Goal: Information Seeking & Learning: Learn about a topic

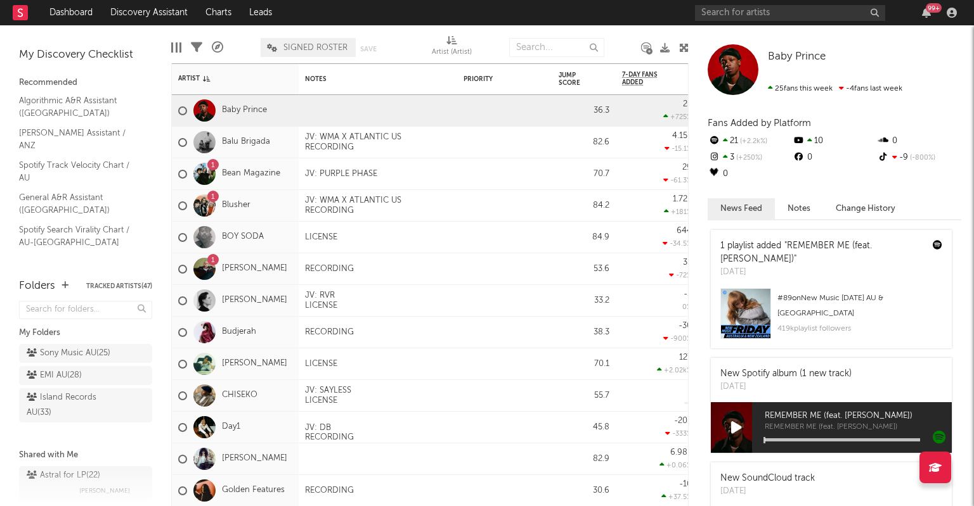
scroll to position [247, 0]
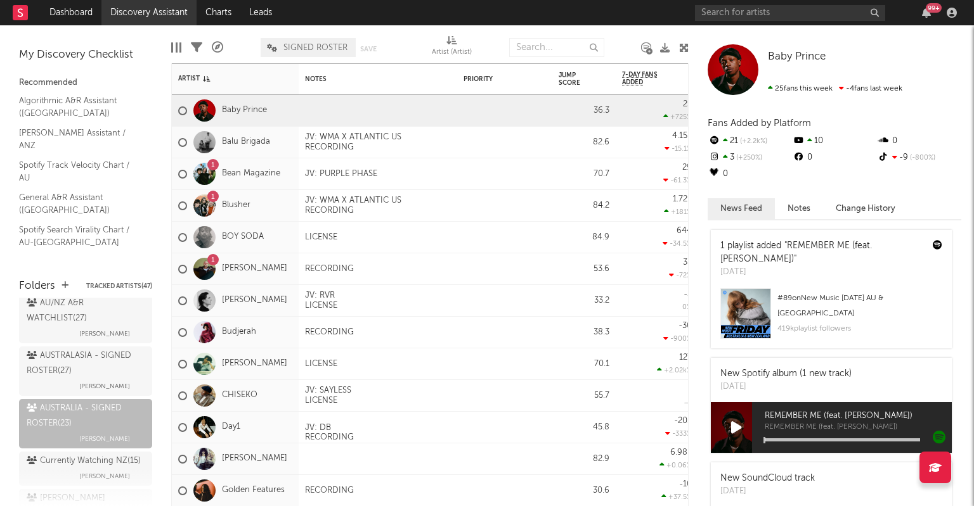
click at [123, 14] on link "Discovery Assistant" at bounding box center [148, 12] width 95 height 25
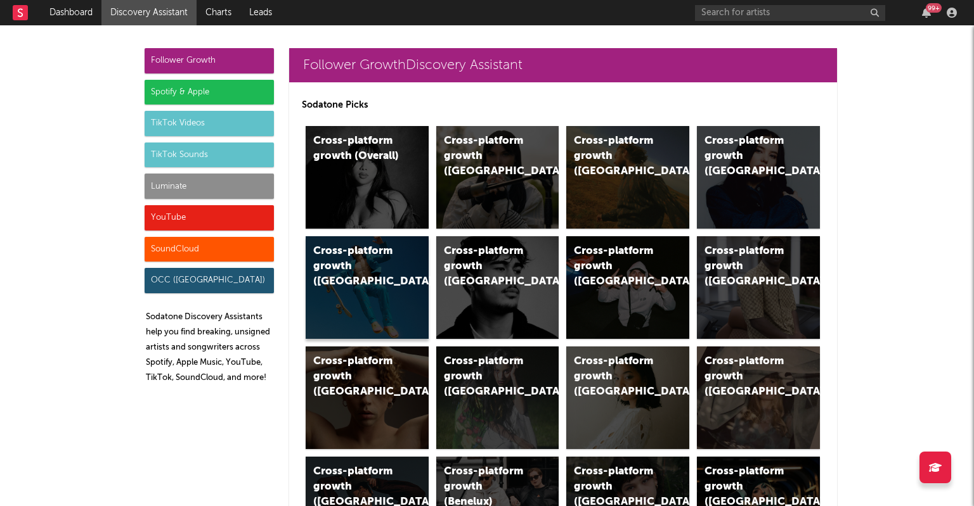
click at [349, 296] on div "Cross-platform growth ([GEOGRAPHIC_DATA])" at bounding box center [367, 287] width 123 height 103
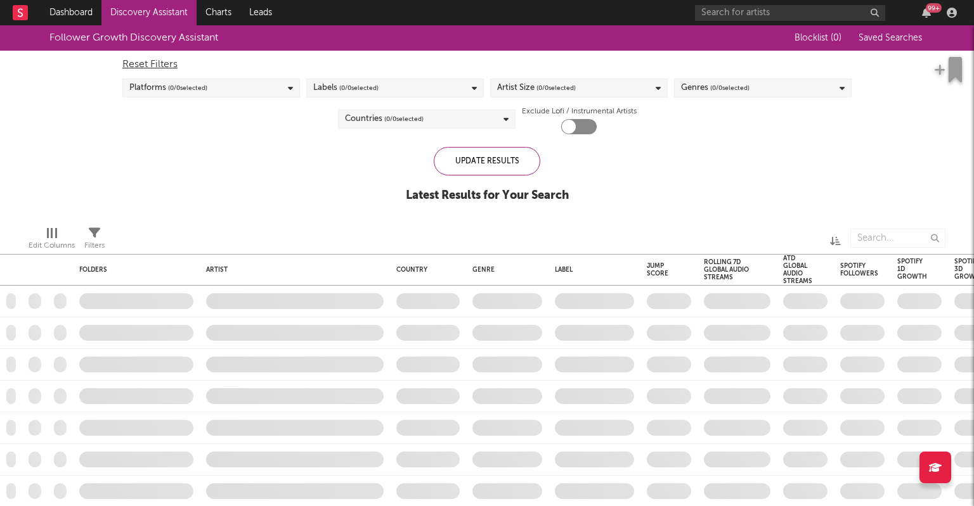
checkbox input "true"
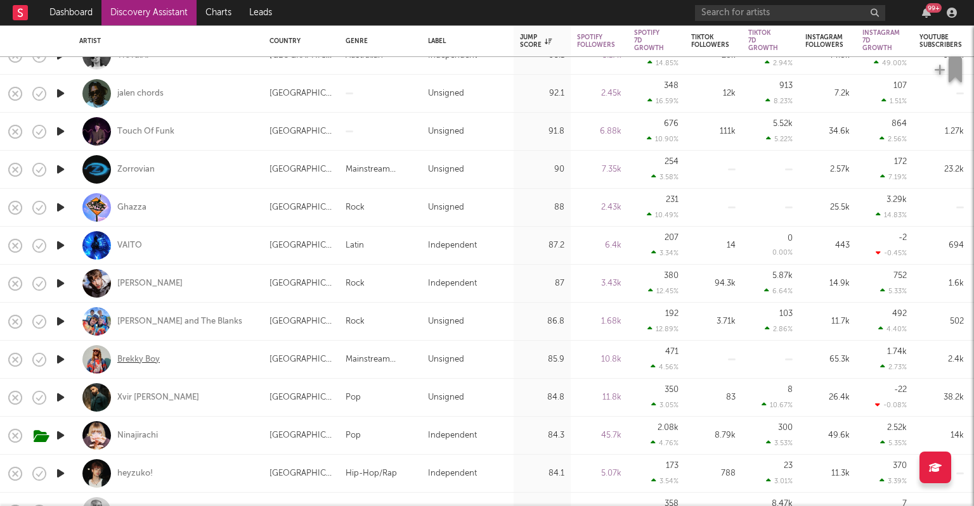
click at [156, 358] on div "Brekky Boy" at bounding box center [138, 359] width 42 height 11
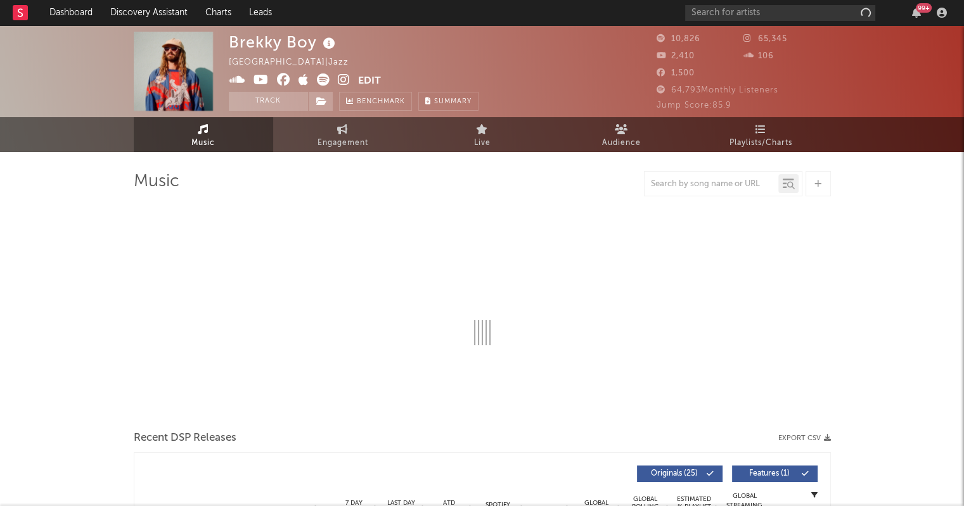
select select "6m"
